Goal: Use online tool/utility: Use online tool/utility

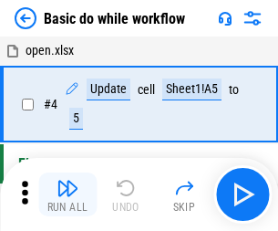
click at [67, 194] on img "button" at bounding box center [68, 188] width 22 height 22
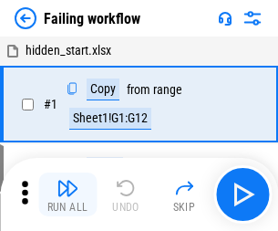
click at [67, 194] on img "button" at bounding box center [68, 188] width 22 height 22
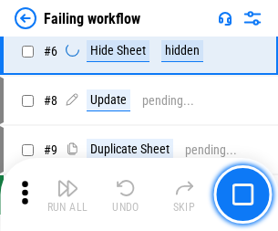
scroll to position [386, 0]
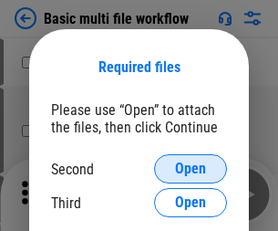
click at [190, 169] on span "Open" at bounding box center [190, 168] width 31 height 15
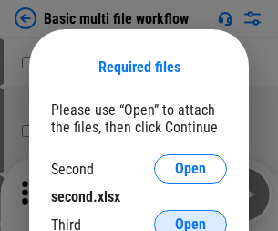
click at [190, 217] on span "Open" at bounding box center [190, 224] width 31 height 15
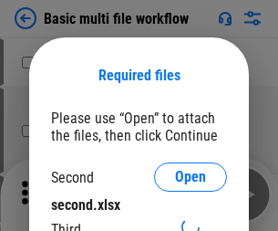
scroll to position [8, 0]
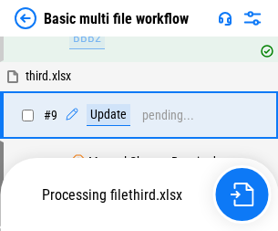
scroll to position [503, 0]
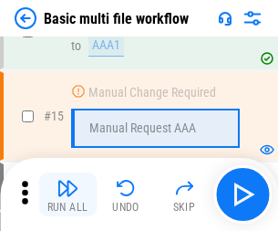
click at [67, 194] on img "button" at bounding box center [68, 188] width 22 height 22
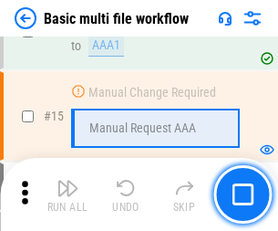
scroll to position [1084, 0]
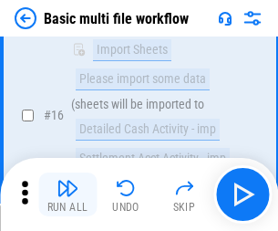
click at [67, 194] on img "button" at bounding box center [68, 188] width 22 height 22
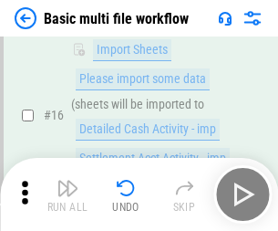
scroll to position [1213, 0]
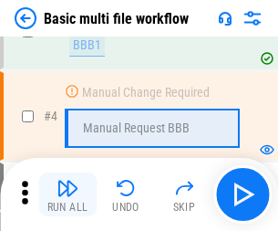
click at [67, 194] on img "button" at bounding box center [68, 188] width 22 height 22
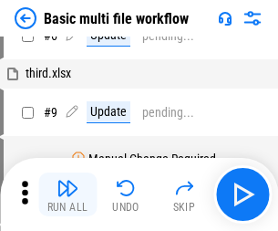
click at [67, 194] on img "button" at bounding box center [68, 188] width 22 height 22
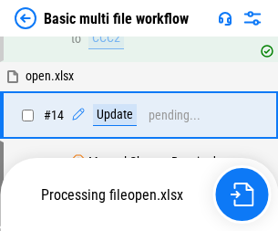
scroll to position [1084, 0]
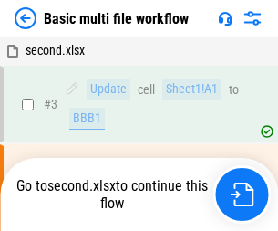
scroll to position [74, 0]
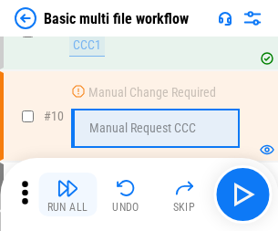
click at [67, 194] on img "button" at bounding box center [68, 188] width 22 height 22
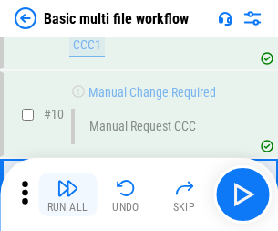
click at [67, 194] on img "button" at bounding box center [68, 188] width 22 height 22
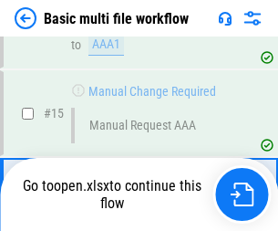
scroll to position [1084, 0]
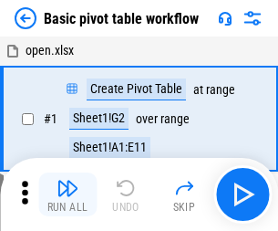
click at [67, 194] on img "button" at bounding box center [68, 188] width 22 height 22
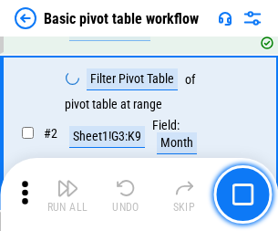
scroll to position [437, 0]
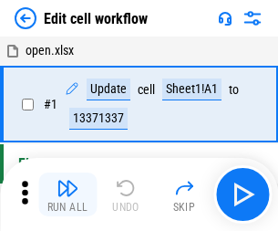
click at [67, 194] on img "button" at bounding box center [68, 188] width 22 height 22
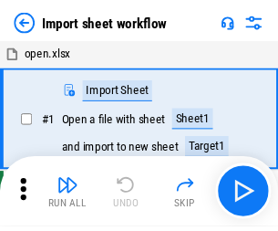
scroll to position [6, 0]
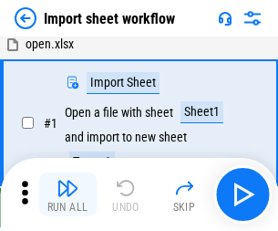
click at [67, 194] on img "button" at bounding box center [68, 188] width 22 height 22
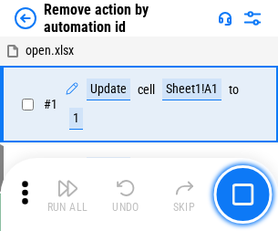
scroll to position [67, 0]
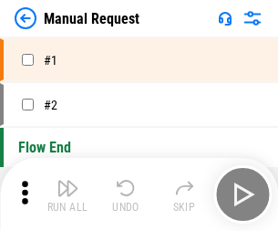
click at [67, 194] on img "button" at bounding box center [68, 188] width 22 height 22
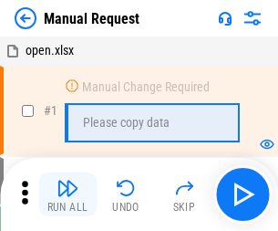
click at [67, 194] on img "button" at bounding box center [68, 188] width 22 height 22
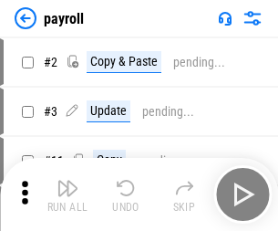
click at [67, 194] on img "button" at bounding box center [68, 188] width 22 height 22
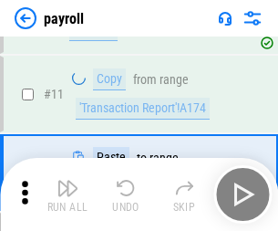
scroll to position [132, 0]
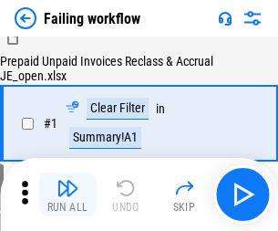
click at [67, 194] on img "button" at bounding box center [68, 188] width 22 height 22
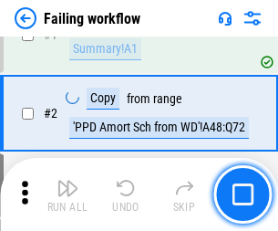
scroll to position [294, 0]
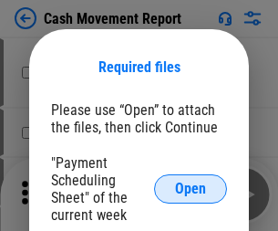
click at [190, 189] on span "Open" at bounding box center [190, 188] width 31 height 15
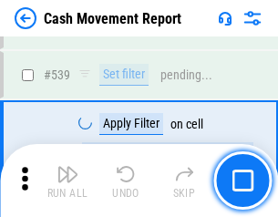
scroll to position [8089, 0]
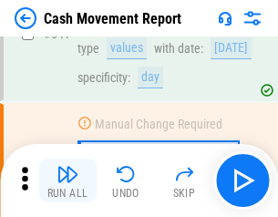
click at [67, 180] on img "button" at bounding box center [68, 174] width 22 height 22
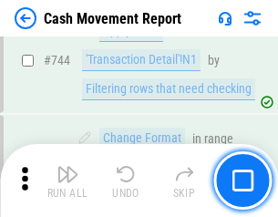
scroll to position [9707, 0]
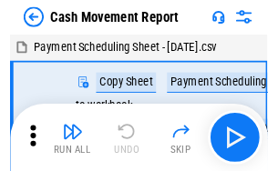
scroll to position [33, 0]
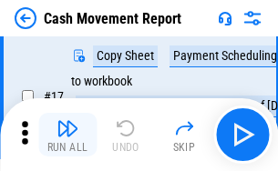
click at [67, 135] on img "button" at bounding box center [68, 129] width 22 height 22
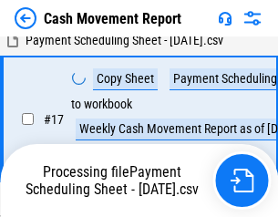
scroll to position [379, 0]
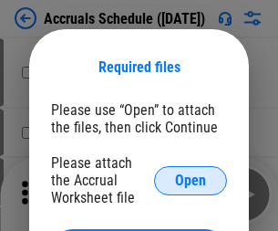
click at [190, 180] on span "Open" at bounding box center [190, 180] width 31 height 15
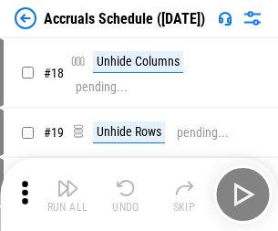
click at [67, 194] on img "button" at bounding box center [68, 188] width 22 height 22
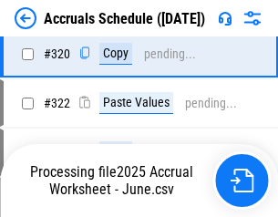
scroll to position [3390, 0]
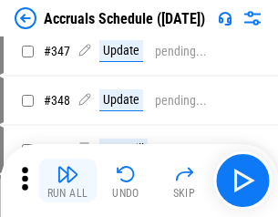
click at [67, 180] on img "button" at bounding box center [68, 174] width 22 height 22
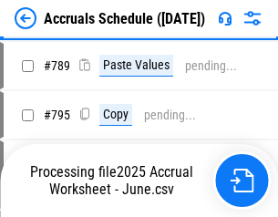
scroll to position [7656, 0]
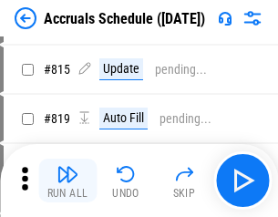
click at [67, 180] on img "button" at bounding box center [68, 174] width 22 height 22
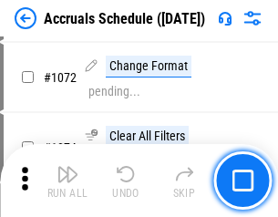
scroll to position [10675, 0]
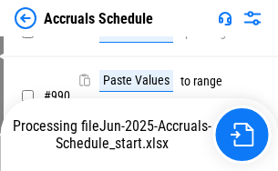
scroll to position [9092, 0]
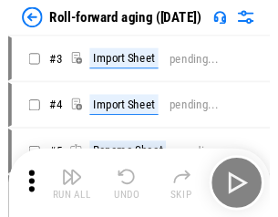
scroll to position [3, 0]
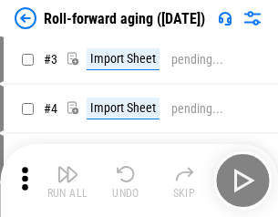
click at [67, 180] on img "button" at bounding box center [68, 174] width 22 height 22
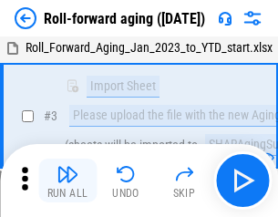
click at [67, 180] on img "button" at bounding box center [68, 174] width 22 height 22
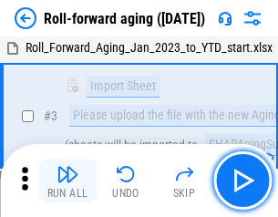
scroll to position [118, 0]
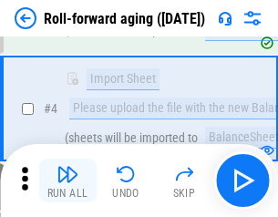
click at [67, 180] on img "button" at bounding box center [68, 174] width 22 height 22
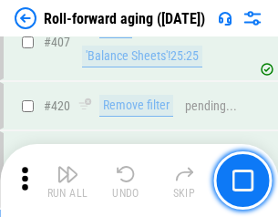
scroll to position [6320, 0]
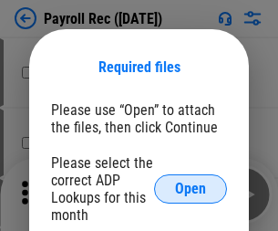
click at [190, 189] on span "Open" at bounding box center [190, 188] width 31 height 15
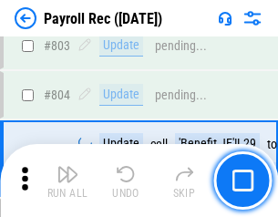
scroll to position [11579, 0]
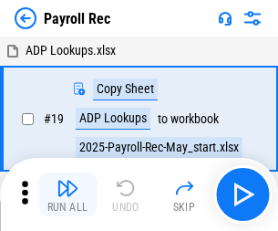
click at [67, 194] on img "button" at bounding box center [68, 188] width 22 height 22
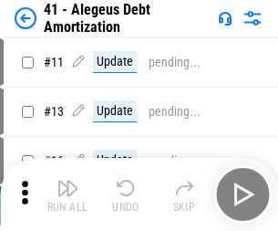
click at [67, 194] on img "button" at bounding box center [68, 188] width 22 height 22
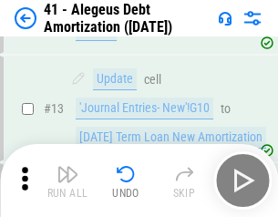
scroll to position [225, 0]
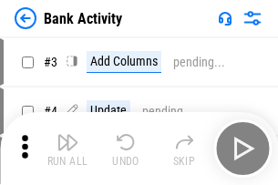
click at [67, 149] on img "button" at bounding box center [68, 142] width 22 height 22
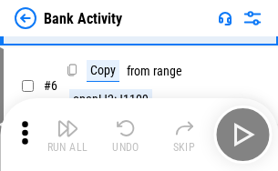
scroll to position [97, 0]
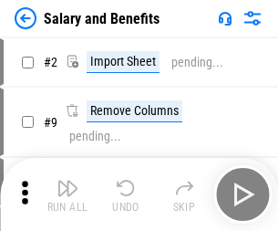
click at [67, 180] on img "button" at bounding box center [68, 188] width 22 height 22
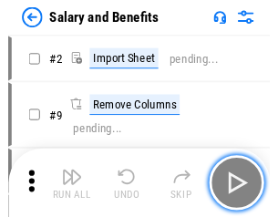
scroll to position [25, 0]
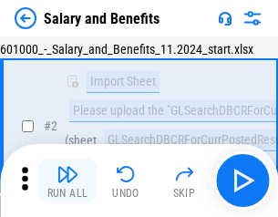
click at [67, 180] on img "button" at bounding box center [68, 174] width 22 height 22
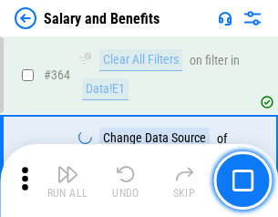
scroll to position [8583, 0]
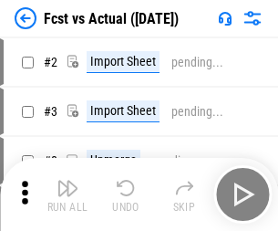
click at [67, 180] on img "button" at bounding box center [68, 188] width 22 height 22
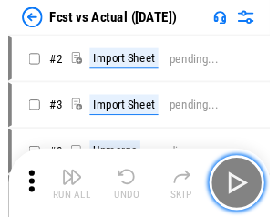
scroll to position [24, 0]
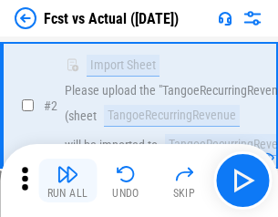
click at [67, 180] on img "button" at bounding box center [68, 174] width 22 height 22
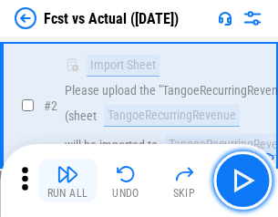
scroll to position [170, 0]
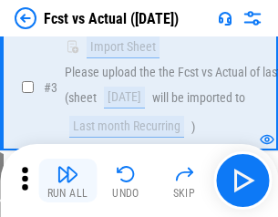
click at [67, 180] on img "button" at bounding box center [68, 174] width 22 height 22
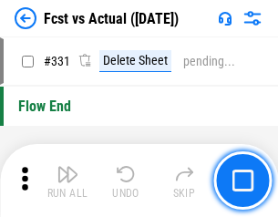
scroll to position [8724, 0]
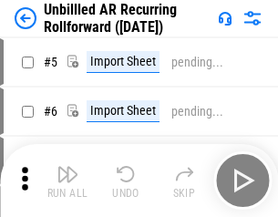
scroll to position [39, 0]
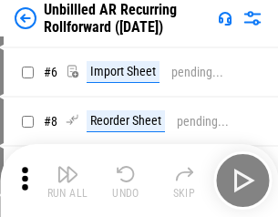
click at [67, 180] on img "button" at bounding box center [68, 174] width 22 height 22
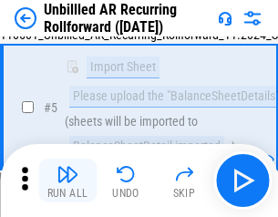
click at [67, 180] on img "button" at bounding box center [68, 174] width 22 height 22
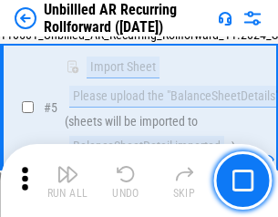
scroll to position [171, 0]
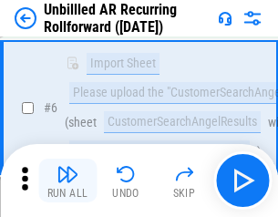
click at [67, 180] on img "button" at bounding box center [68, 174] width 22 height 22
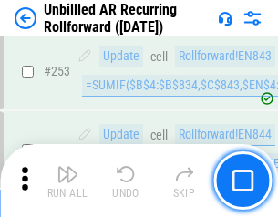
scroll to position [6191, 0]
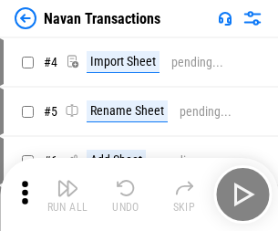
click at [67, 180] on img "button" at bounding box center [68, 188] width 22 height 22
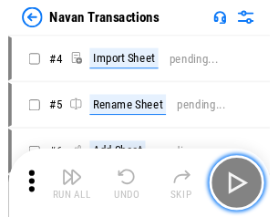
scroll to position [29, 0]
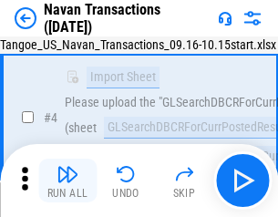
click at [67, 180] on img "button" at bounding box center [68, 174] width 22 height 22
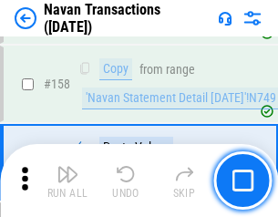
scroll to position [5909, 0]
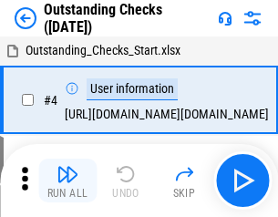
click at [67, 180] on img "button" at bounding box center [68, 174] width 22 height 22
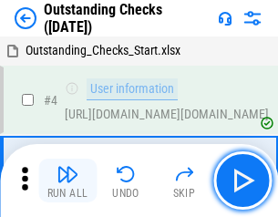
scroll to position [77, 0]
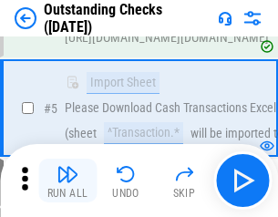
click at [67, 180] on img "button" at bounding box center [68, 174] width 22 height 22
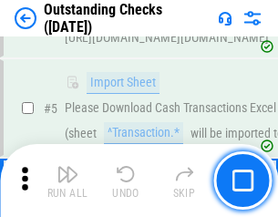
scroll to position [190, 0]
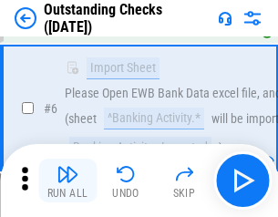
click img "button"
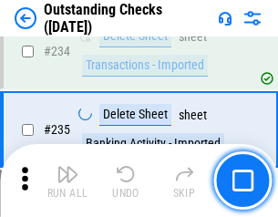
scroll to position [5535, 0]
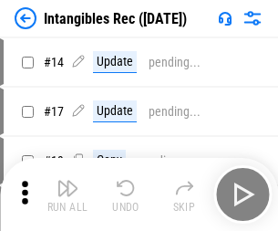
click at [67, 194] on img "button" at bounding box center [68, 188] width 22 height 22
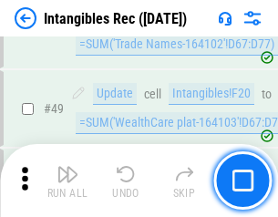
scroll to position [710, 0]
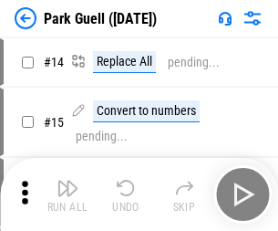
click at [67, 180] on img "button" at bounding box center [68, 188] width 22 height 22
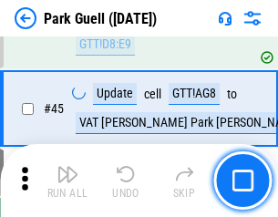
scroll to position [2279, 0]
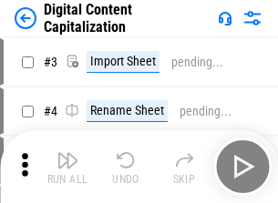
click at [67, 153] on img "button" at bounding box center [68, 160] width 22 height 22
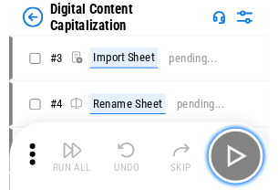
scroll to position [53, 0]
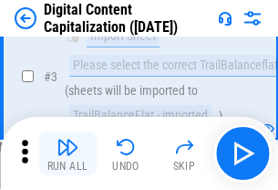
click at [67, 153] on img "button" at bounding box center [68, 147] width 22 height 22
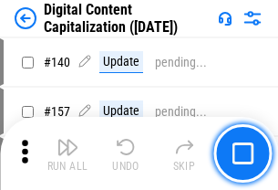
scroll to position [1933, 0]
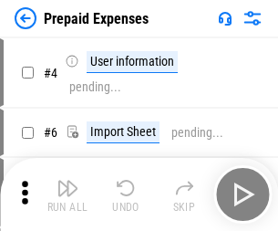
click at [67, 180] on img "button" at bounding box center [68, 188] width 22 height 22
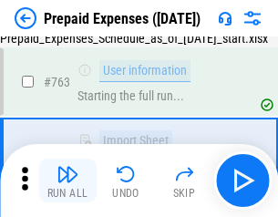
click at [67, 180] on img "button" at bounding box center [68, 174] width 22 height 22
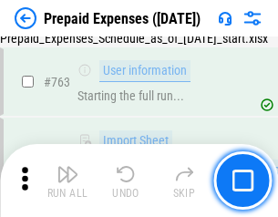
scroll to position [5159, 0]
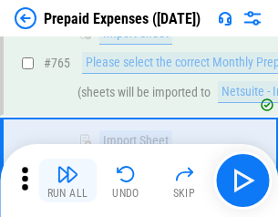
click at [67, 180] on img "button" at bounding box center [68, 174] width 22 height 22
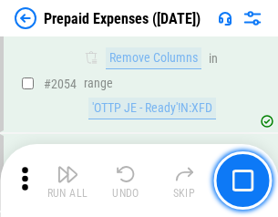
scroll to position [19052, 0]
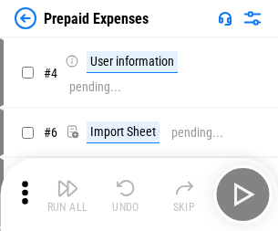
click at [67, 194] on img "button" at bounding box center [68, 188] width 22 height 22
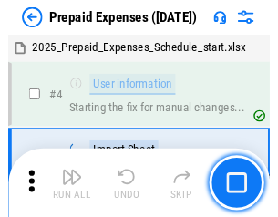
scroll to position [80, 0]
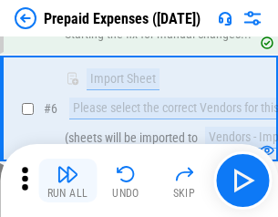
click at [67, 180] on img "button" at bounding box center [68, 174] width 22 height 22
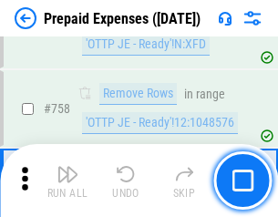
scroll to position [6494, 0]
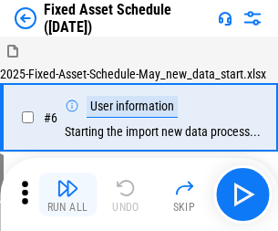
click at [67, 194] on img "button" at bounding box center [68, 188] width 22 height 22
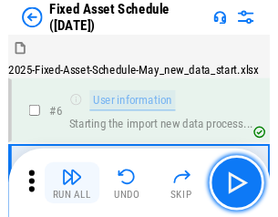
scroll to position [98, 0]
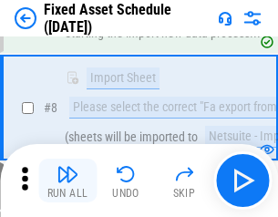
click at [67, 180] on img "button" at bounding box center [68, 174] width 22 height 22
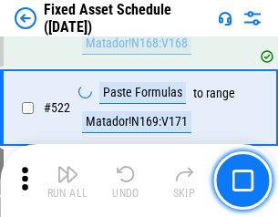
scroll to position [6335, 0]
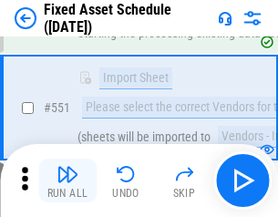
click at [67, 180] on img "button" at bounding box center [68, 174] width 22 height 22
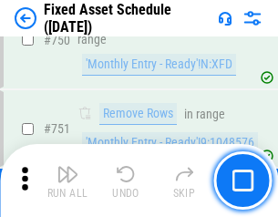
scroll to position [8886, 0]
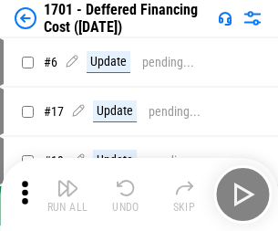
click at [67, 194] on img "button" at bounding box center [68, 188] width 22 height 22
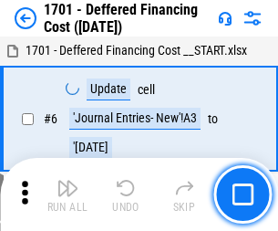
scroll to position [219, 0]
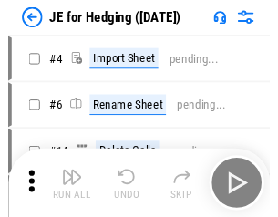
scroll to position [3, 0]
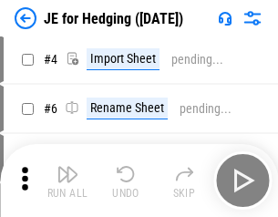
click at [67, 180] on img "button" at bounding box center [68, 174] width 22 height 22
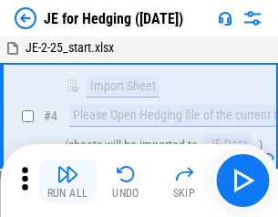
click at [67, 180] on img "button" at bounding box center [68, 174] width 22 height 22
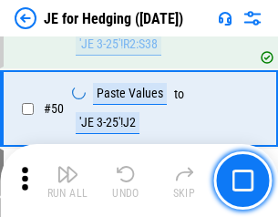
scroll to position [1180, 0]
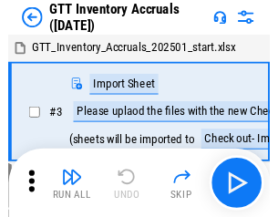
scroll to position [3, 0]
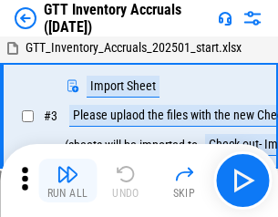
click at [67, 180] on img "button" at bounding box center [68, 174] width 22 height 22
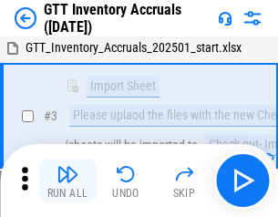
click at [67, 180] on img "button" at bounding box center [68, 174] width 22 height 22
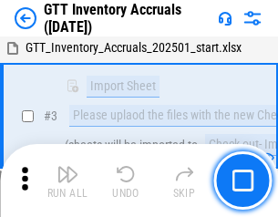
scroll to position [118, 0]
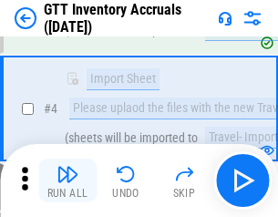
click at [67, 180] on img "button" at bounding box center [68, 174] width 22 height 22
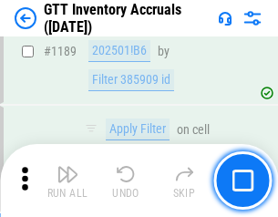
scroll to position [14883, 0]
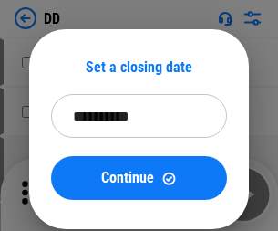
click at [67, 194] on img "button" at bounding box center [68, 188] width 22 height 22
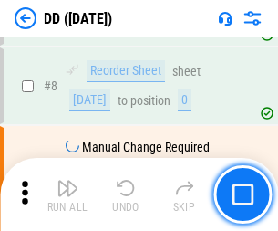
scroll to position [176, 0]
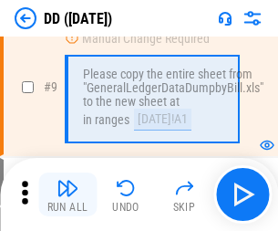
click at [67, 194] on img "button" at bounding box center [68, 188] width 22 height 22
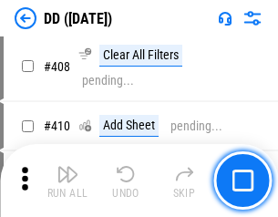
scroll to position [8155, 0]
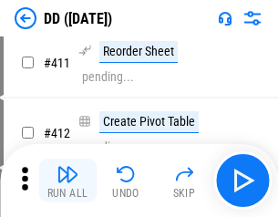
click at [67, 180] on img "button" at bounding box center [68, 174] width 22 height 22
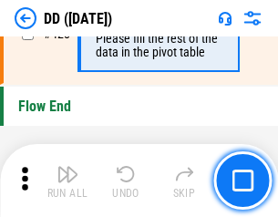
scroll to position [8723, 0]
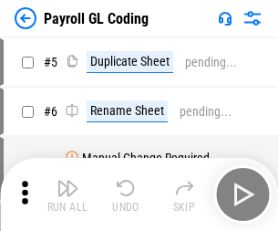
click at [67, 194] on img "button" at bounding box center [68, 188] width 22 height 22
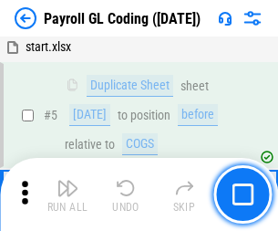
scroll to position [219, 0]
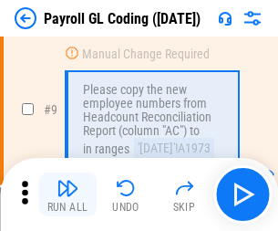
click at [67, 194] on img "button" at bounding box center [68, 188] width 22 height 22
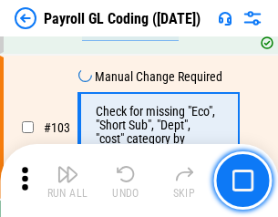
scroll to position [4276, 0]
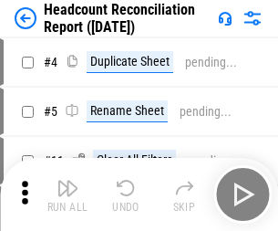
click at [67, 194] on img "button" at bounding box center [68, 188] width 22 height 22
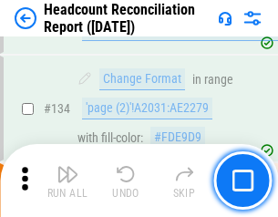
scroll to position [2191, 0]
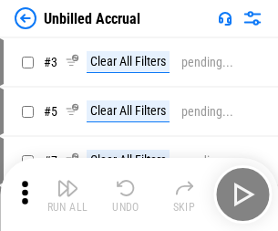
click at [67, 194] on img "button" at bounding box center [68, 188] width 22 height 22
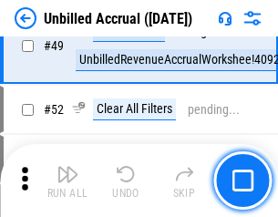
scroll to position [1653, 0]
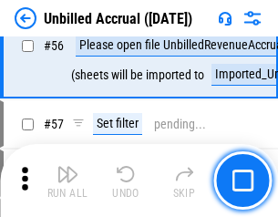
click at [67, 180] on img "button" at bounding box center [68, 174] width 22 height 22
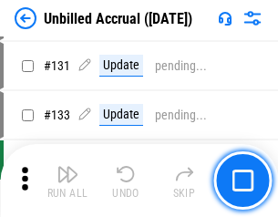
scroll to position [5429, 0]
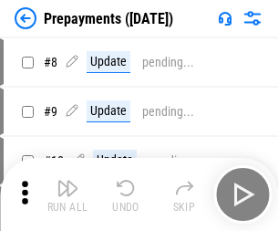
click at [67, 194] on img "button" at bounding box center [68, 188] width 22 height 22
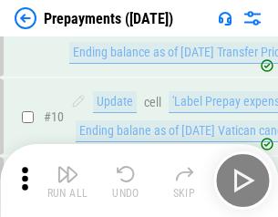
scroll to position [114, 0]
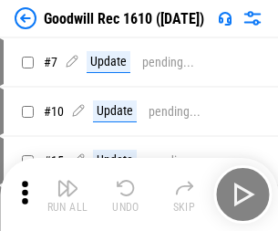
click at [67, 194] on img "button" at bounding box center [68, 188] width 22 height 22
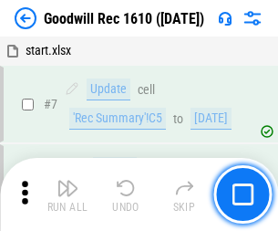
scroll to position [312, 0]
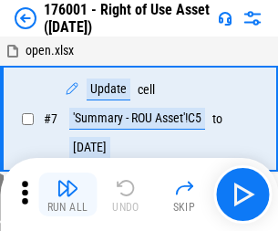
click at [67, 194] on img "button" at bounding box center [68, 188] width 22 height 22
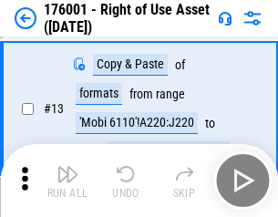
scroll to position [118, 0]
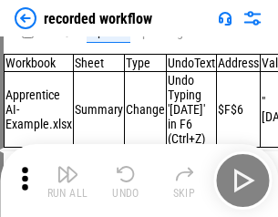
click at [67, 180] on img "button" at bounding box center [68, 174] width 22 height 22
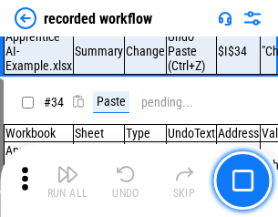
scroll to position [5697, 0]
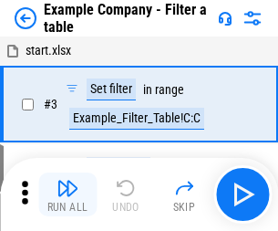
click at [67, 194] on img "button" at bounding box center [68, 188] width 22 height 22
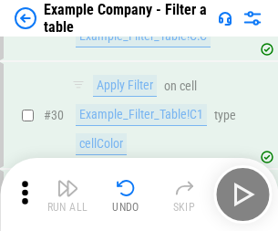
scroll to position [1668, 0]
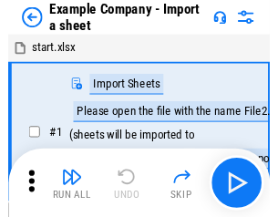
scroll to position [28, 0]
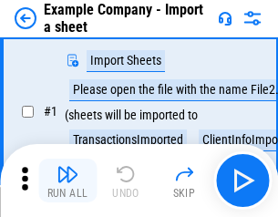
click at [67, 180] on img "button" at bounding box center [68, 174] width 22 height 22
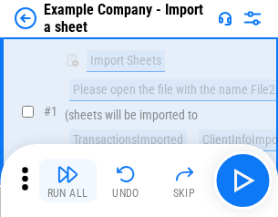
click at [67, 180] on img "button" at bounding box center [68, 174] width 22 height 22
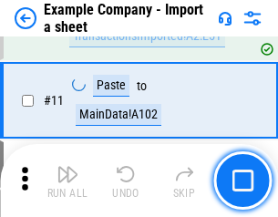
scroll to position [403, 0]
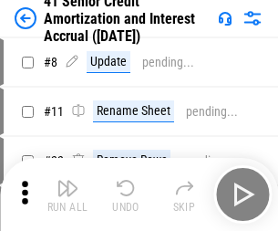
click at [67, 180] on img "button" at bounding box center [68, 188] width 22 height 22
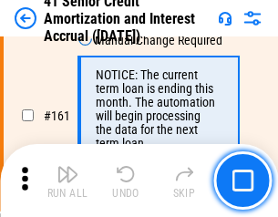
click at [67, 180] on img "button" at bounding box center [68, 174] width 22 height 22
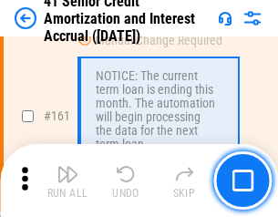
scroll to position [1949, 0]
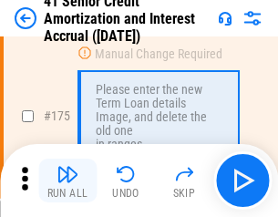
click at [67, 180] on img "button" at bounding box center [68, 174] width 22 height 22
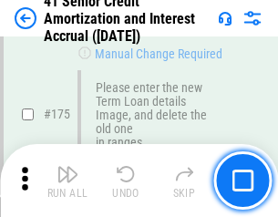
scroll to position [2134, 0]
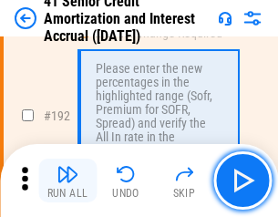
click at [67, 180] on img "button" at bounding box center [68, 174] width 22 height 22
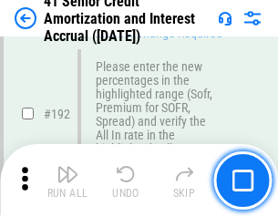
scroll to position [2326, 0]
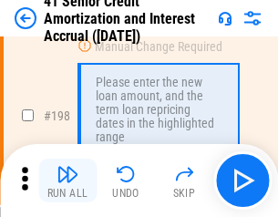
click at [67, 180] on img "button" at bounding box center [68, 174] width 22 height 22
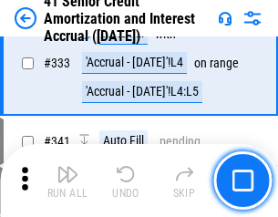
scroll to position [4656, 0]
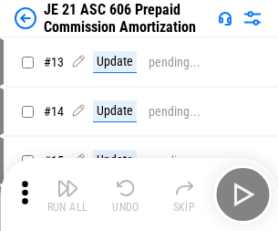
click at [67, 180] on img "button" at bounding box center [68, 188] width 22 height 22
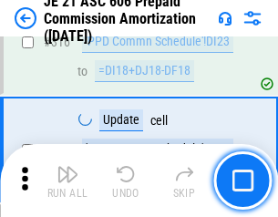
scroll to position [3403, 0]
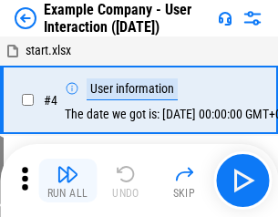
click at [67, 180] on img "button" at bounding box center [68, 174] width 22 height 22
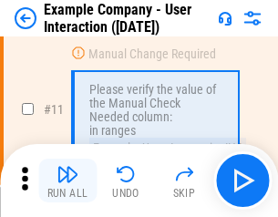
click at [67, 180] on img "button" at bounding box center [68, 174] width 22 height 22
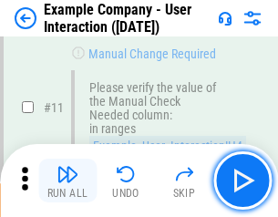
scroll to position [395, 0]
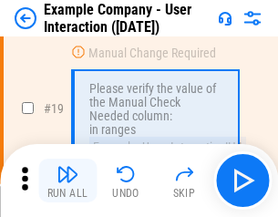
click at [67, 180] on img "button" at bounding box center [68, 174] width 22 height 22
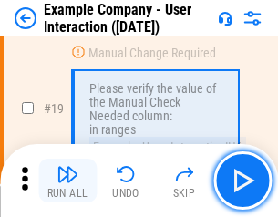
click at [67, 180] on img "button" at bounding box center [68, 174] width 22 height 22
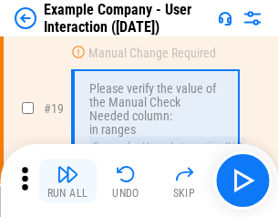
click at [67, 180] on img "button" at bounding box center [68, 174] width 22 height 22
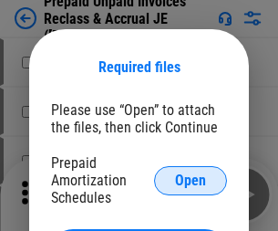
click at [190, 180] on span "Open" at bounding box center [190, 180] width 31 height 15
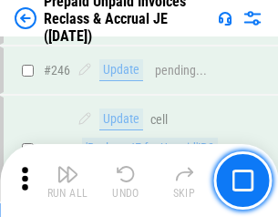
scroll to position [2461, 0]
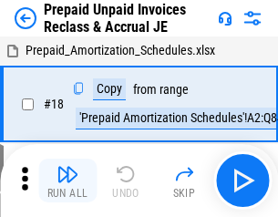
click at [67, 180] on img "button" at bounding box center [68, 174] width 22 height 22
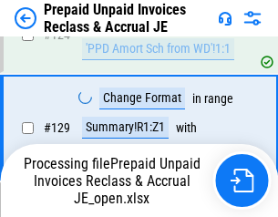
scroll to position [1321, 0]
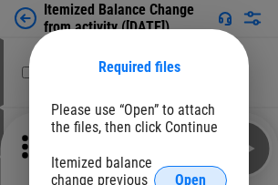
click at [190, 173] on span "Open" at bounding box center [190, 180] width 31 height 15
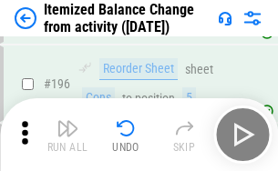
scroll to position [3508, 0]
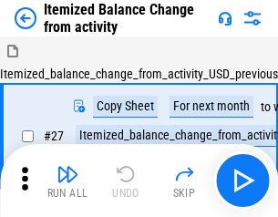
scroll to position [28, 0]
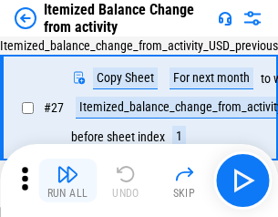
click at [67, 180] on img "button" at bounding box center [68, 174] width 22 height 22
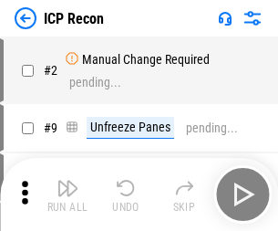
scroll to position [8, 0]
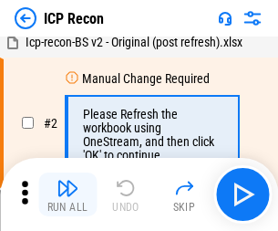
click at [67, 194] on img "button" at bounding box center [68, 188] width 22 height 22
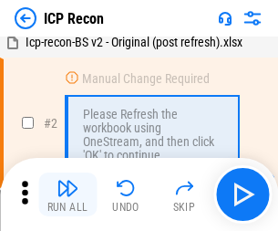
click at [67, 194] on img "button" at bounding box center [68, 188] width 22 height 22
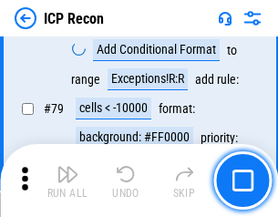
scroll to position [1786, 0]
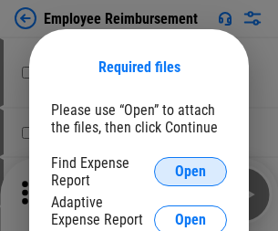
click at [190, 171] on span "Open" at bounding box center [190, 171] width 31 height 15
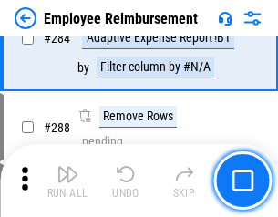
scroll to position [4954, 0]
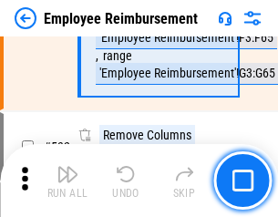
click at [67, 180] on img "button" at bounding box center [68, 174] width 22 height 22
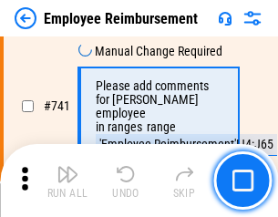
scroll to position [12787, 0]
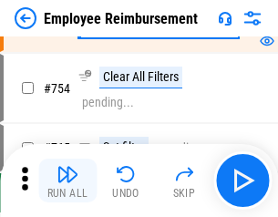
click at [67, 180] on img "button" at bounding box center [68, 174] width 22 height 22
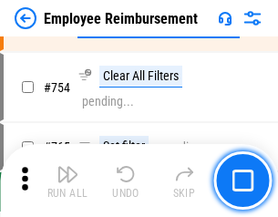
click at [67, 180] on img "button" at bounding box center [68, 174] width 22 height 22
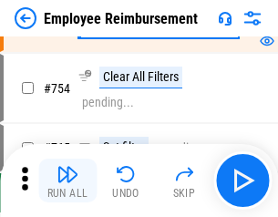
click at [67, 180] on img "button" at bounding box center [68, 174] width 22 height 22
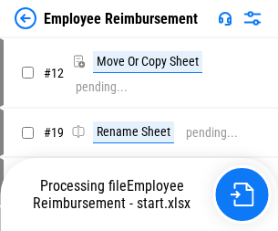
scroll to position [62, 0]
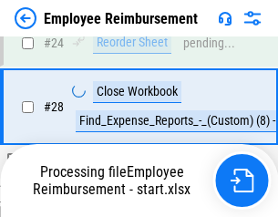
scroll to position [852, 0]
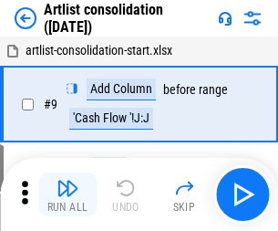
click at [67, 194] on img "button" at bounding box center [68, 188] width 22 height 22
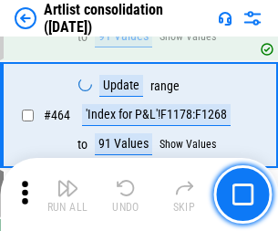
scroll to position [7981, 0]
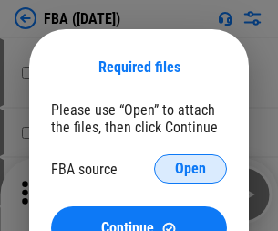
click at [190, 169] on span "Open" at bounding box center [190, 168] width 31 height 15
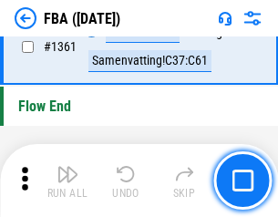
scroll to position [19574, 0]
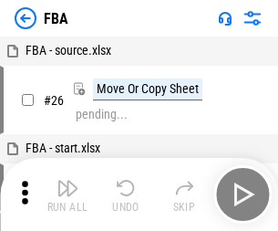
scroll to position [18, 0]
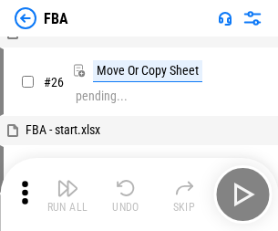
click at [67, 194] on img "button" at bounding box center [68, 188] width 22 height 22
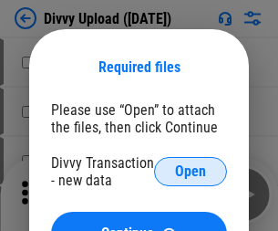
click at [190, 171] on span "Open" at bounding box center [190, 171] width 31 height 15
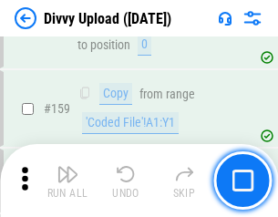
scroll to position [1887, 0]
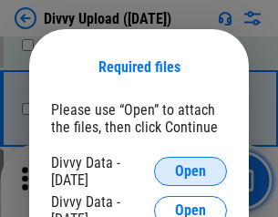
click at [190, 171] on span "Open" at bounding box center [190, 171] width 31 height 15
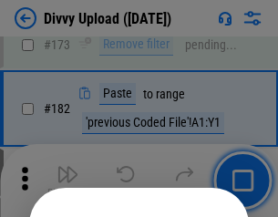
scroll to position [2046, 0]
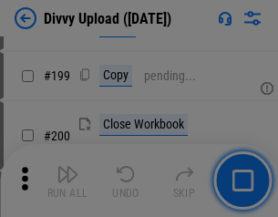
scroll to position [2650, 0]
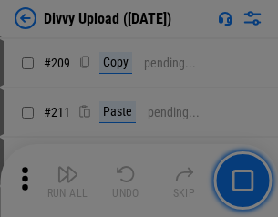
scroll to position [3096, 0]
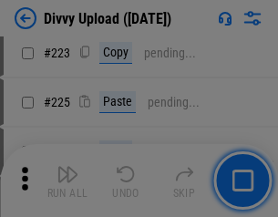
scroll to position [3637, 0]
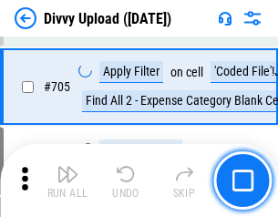
scroll to position [12468, 0]
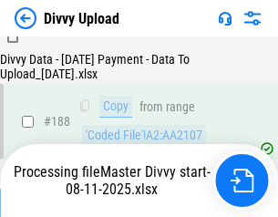
scroll to position [2145, 0]
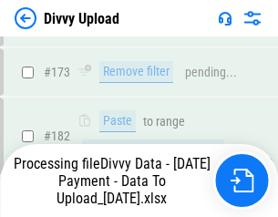
scroll to position [2040, 0]
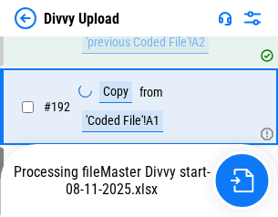
scroll to position [2441, 0]
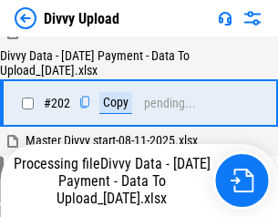
scroll to position [2949, 0]
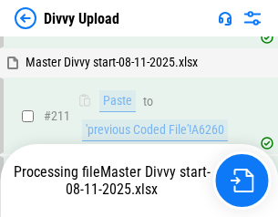
scroll to position [3522, 0]
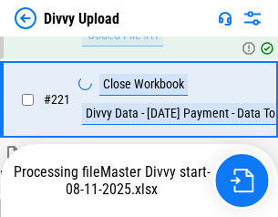
scroll to position [4049, 0]
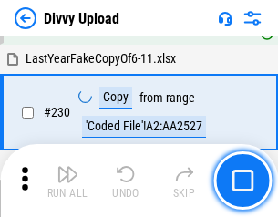
scroll to position [4523, 0]
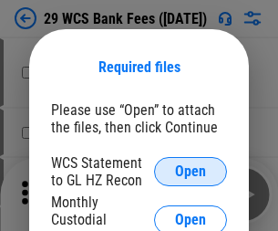
click at [190, 171] on span "Open" at bounding box center [190, 171] width 31 height 15
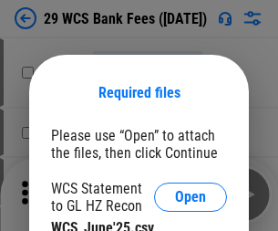
scroll to position [26, 0]
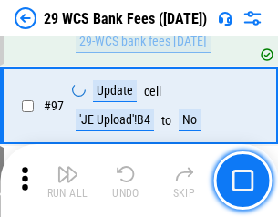
scroll to position [1776, 0]
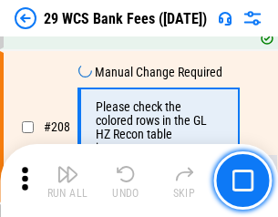
click at [67, 180] on img "button" at bounding box center [68, 174] width 22 height 22
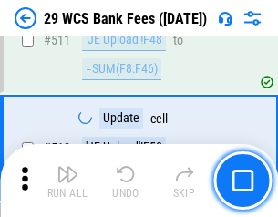
scroll to position [9170, 0]
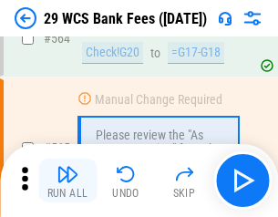
click at [67, 180] on img "button" at bounding box center [68, 174] width 22 height 22
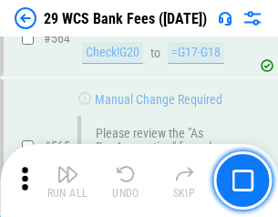
scroll to position [9857, 0]
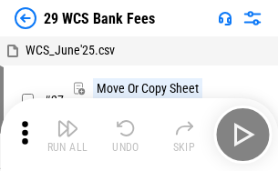
scroll to position [33, 0]
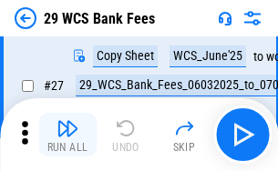
click at [67, 135] on img "button" at bounding box center [68, 129] width 22 height 22
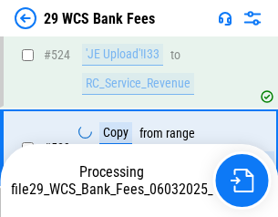
scroll to position [9730, 0]
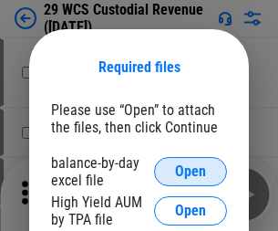
click at [190, 171] on span "Open" at bounding box center [190, 171] width 31 height 15
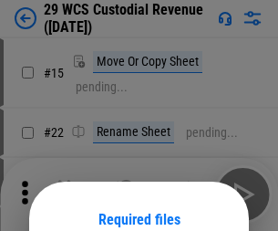
scroll to position [152, 0]
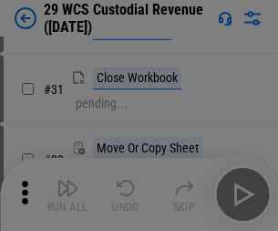
scroll to position [391, 0]
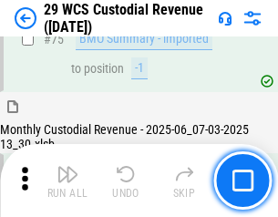
scroll to position [1904, 0]
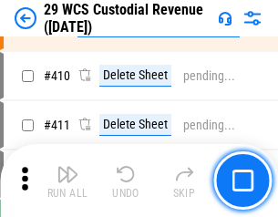
click at [67, 180] on img "button" at bounding box center [68, 174] width 22 height 22
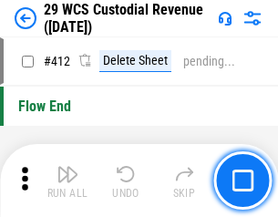
scroll to position [8704, 0]
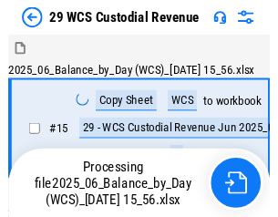
scroll to position [44, 0]
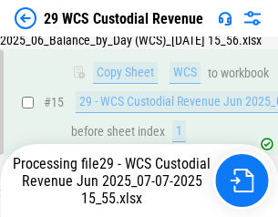
scroll to position [413, 0]
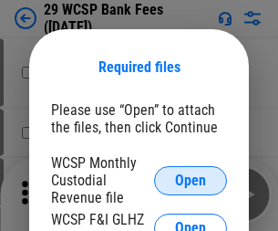
click at [190, 180] on span "Open" at bounding box center [190, 180] width 31 height 15
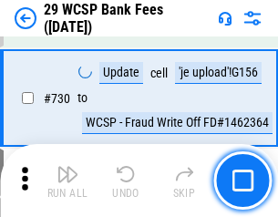
scroll to position [9184, 0]
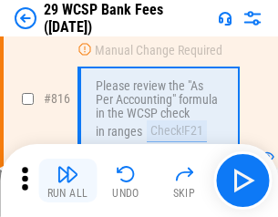
click at [67, 180] on img "button" at bounding box center [68, 174] width 22 height 22
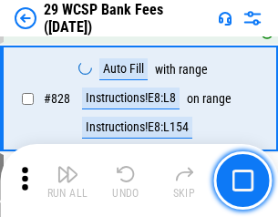
scroll to position [11564, 0]
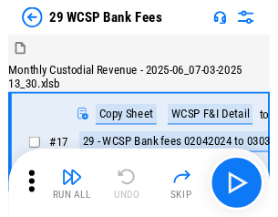
scroll to position [44, 0]
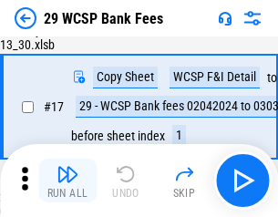
click at [67, 180] on img "button" at bounding box center [68, 174] width 22 height 22
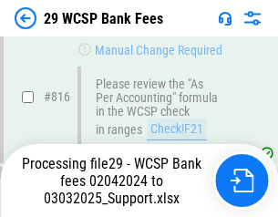
scroll to position [11207, 0]
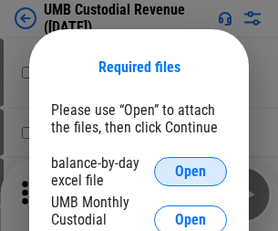
click at [190, 171] on span "Open" at bounding box center [190, 171] width 31 height 15
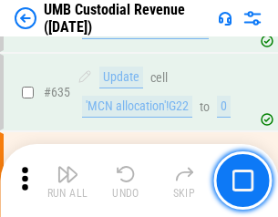
scroll to position [9538, 0]
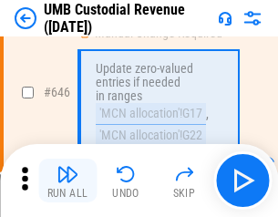
click at [67, 180] on img "button" at bounding box center [68, 174] width 22 height 22
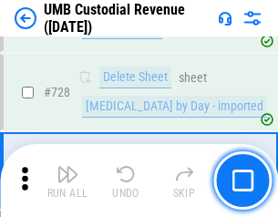
scroll to position [11243, 0]
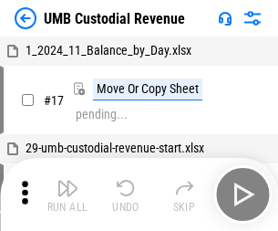
scroll to position [14, 0]
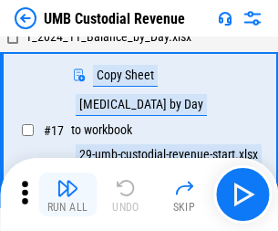
click at [67, 194] on img "button" at bounding box center [68, 188] width 22 height 22
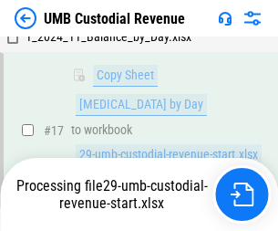
scroll to position [360, 0]
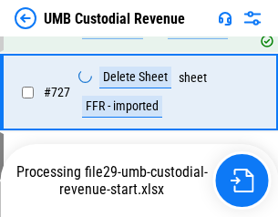
scroll to position [11201, 0]
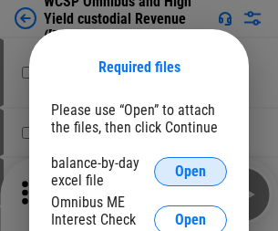
click at [190, 171] on span "Open" at bounding box center [190, 171] width 31 height 15
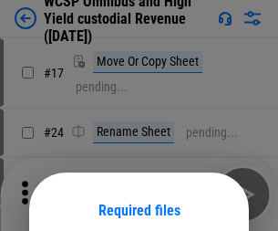
scroll to position [143, 0]
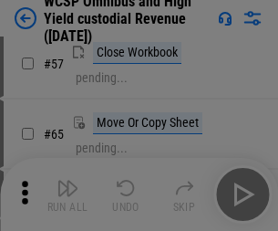
scroll to position [795, 0]
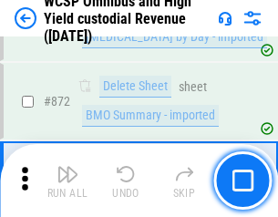
scroll to position [15425, 0]
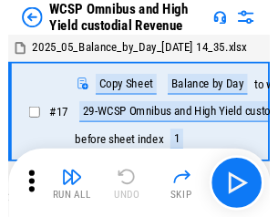
scroll to position [10, 0]
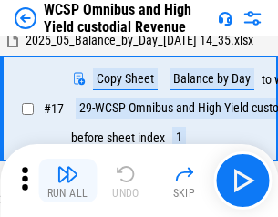
click at [67, 180] on img "button" at bounding box center [68, 174] width 22 height 22
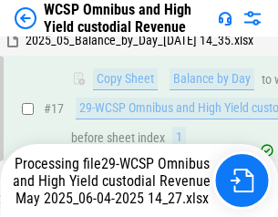
scroll to position [379, 0]
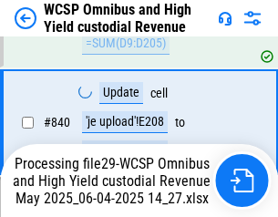
scroll to position [15227, 0]
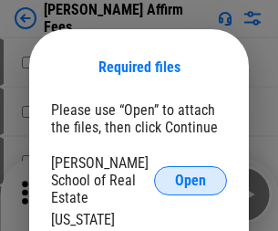
click at [190, 173] on span "Open" at bounding box center [190, 180] width 31 height 15
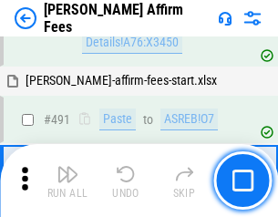
scroll to position [4956, 0]
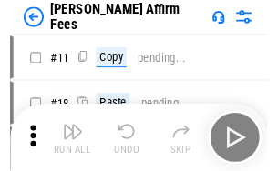
scroll to position [18, 0]
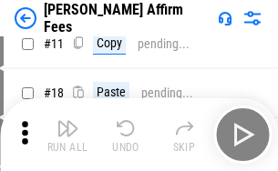
click at [67, 135] on img "button" at bounding box center [68, 129] width 22 height 22
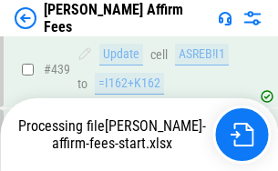
scroll to position [4780, 0]
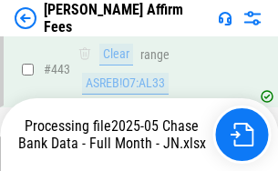
scroll to position [4807, 0]
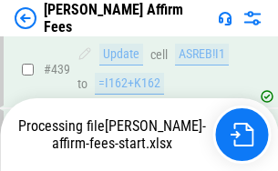
scroll to position [4780, 0]
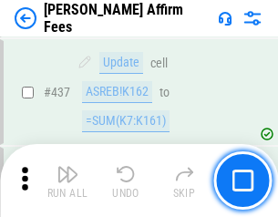
scroll to position [4757, 0]
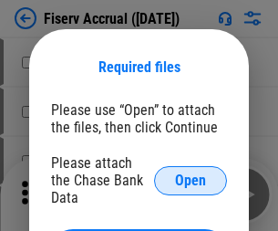
click at [190, 173] on span "Open" at bounding box center [190, 180] width 31 height 15
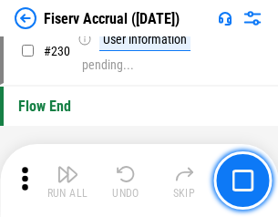
scroll to position [5775, 0]
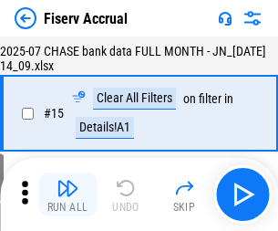
click at [67, 194] on img "button" at bounding box center [68, 188] width 22 height 22
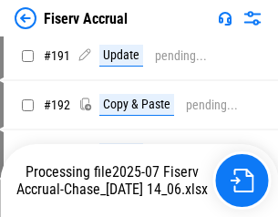
scroll to position [4792, 0]
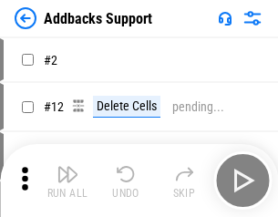
click at [67, 180] on img "button" at bounding box center [68, 174] width 22 height 22
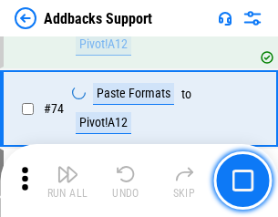
scroll to position [1327, 0]
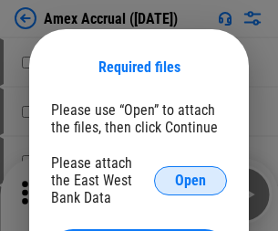
click at [190, 180] on span "Open" at bounding box center [190, 180] width 31 height 15
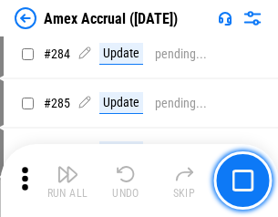
scroll to position [4990, 0]
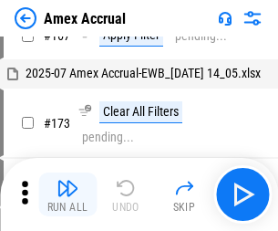
click at [67, 194] on img "button" at bounding box center [68, 188] width 22 height 22
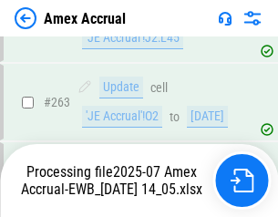
scroll to position [5206, 0]
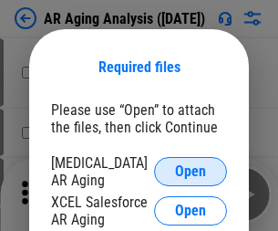
click at [190, 169] on span "Open" at bounding box center [190, 171] width 31 height 15
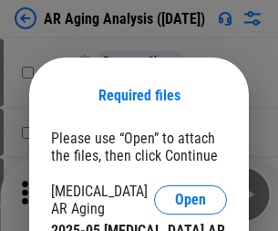
scroll to position [28, 0]
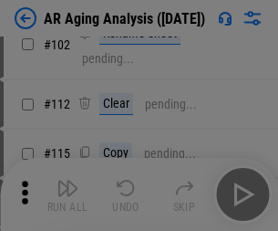
scroll to position [251, 0]
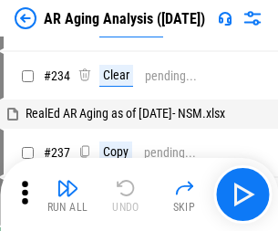
scroll to position [18, 0]
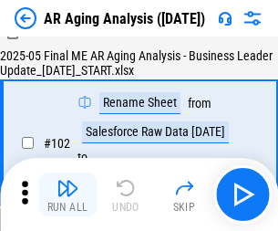
click at [67, 194] on img "button" at bounding box center [68, 188] width 22 height 22
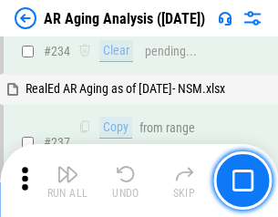
scroll to position [2825, 0]
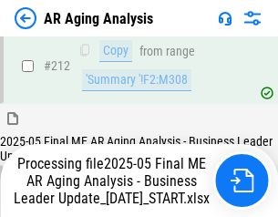
scroll to position [2804, 0]
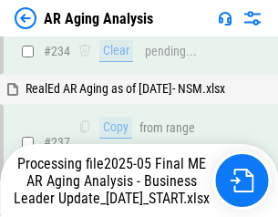
scroll to position [2880, 0]
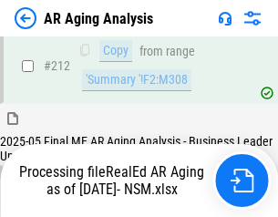
scroll to position [2726, 0]
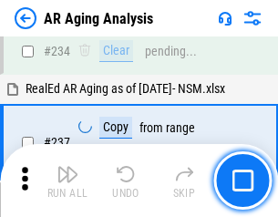
scroll to position [2804, 0]
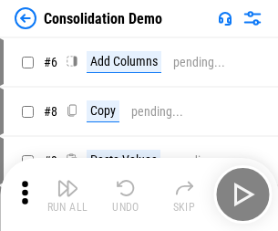
click at [67, 194] on img "button" at bounding box center [68, 188] width 22 height 22
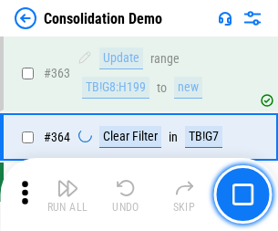
scroll to position [6109, 0]
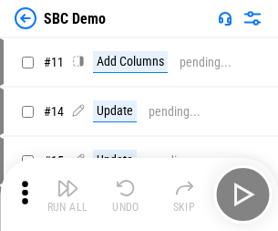
click at [67, 194] on img "button" at bounding box center [68, 188] width 22 height 22
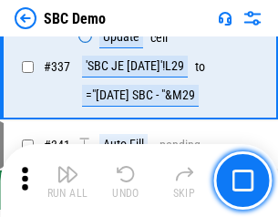
scroll to position [4795, 0]
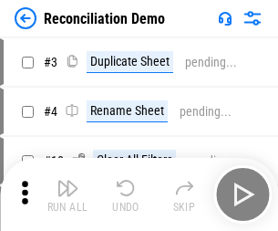
click at [67, 194] on img "button" at bounding box center [68, 188] width 22 height 22
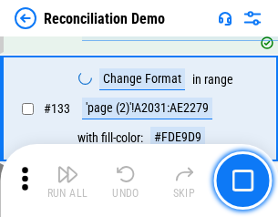
scroll to position [2164, 0]
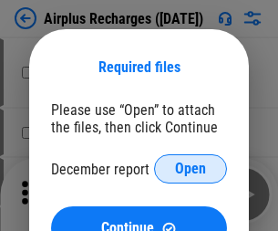
click at [190, 169] on span "Open" at bounding box center [190, 168] width 31 height 15
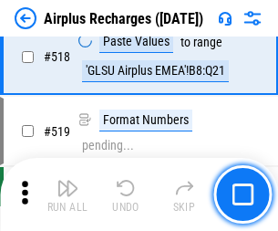
scroll to position [7843, 0]
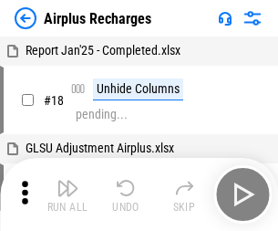
click at [67, 194] on img "button" at bounding box center [68, 188] width 22 height 22
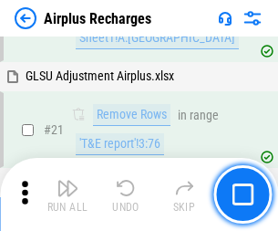
scroll to position [186, 0]
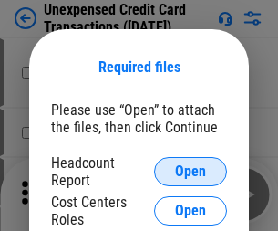
click at [190, 171] on span "Open" at bounding box center [190, 171] width 31 height 15
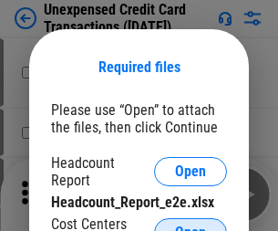
click at [190, 225] on span "Open" at bounding box center [190, 232] width 31 height 15
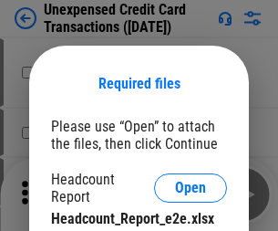
scroll to position [16, 0]
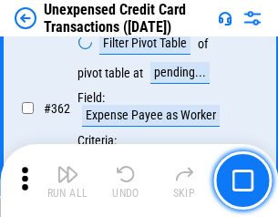
scroll to position [4687, 0]
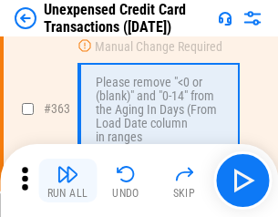
click at [67, 180] on img "button" at bounding box center [68, 174] width 22 height 22
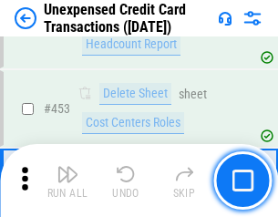
scroll to position [6216, 0]
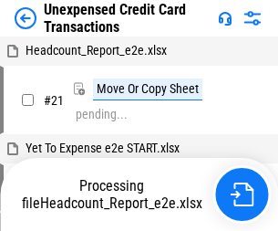
scroll to position [28, 0]
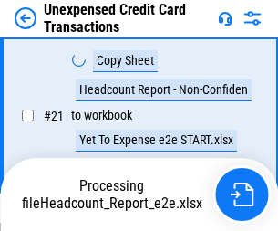
scroll to position [296, 0]
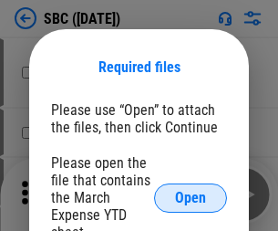
click at [190, 197] on span "Open" at bounding box center [190, 197] width 31 height 15
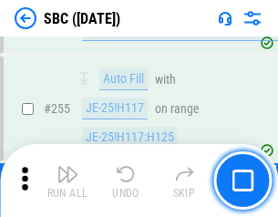
scroll to position [3562, 0]
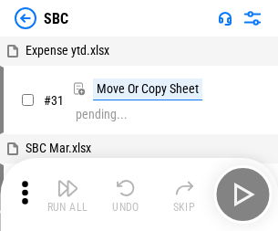
scroll to position [18, 0]
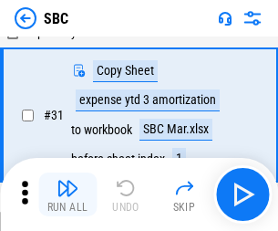
click at [67, 194] on img "button" at bounding box center [68, 188] width 22 height 22
